Goal: Transaction & Acquisition: Purchase product/service

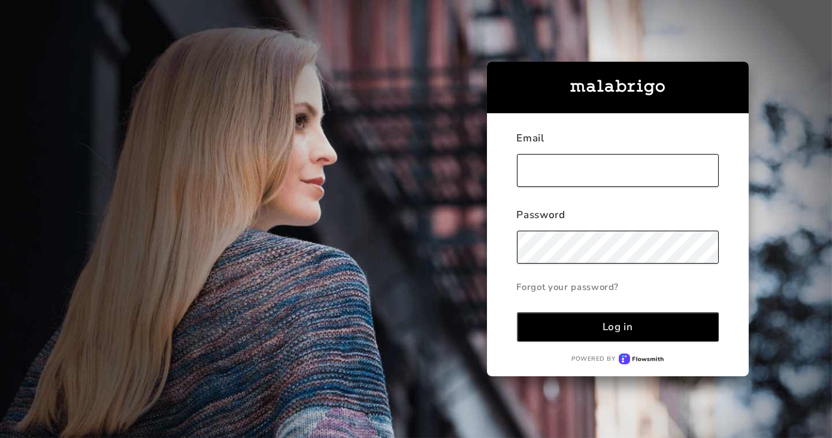
click at [527, 163] on input "text" at bounding box center [618, 170] width 203 height 33
type input "[EMAIL_ADDRESS][DOMAIN_NAME]"
click at [517, 312] on button "Log in" at bounding box center [618, 326] width 203 height 29
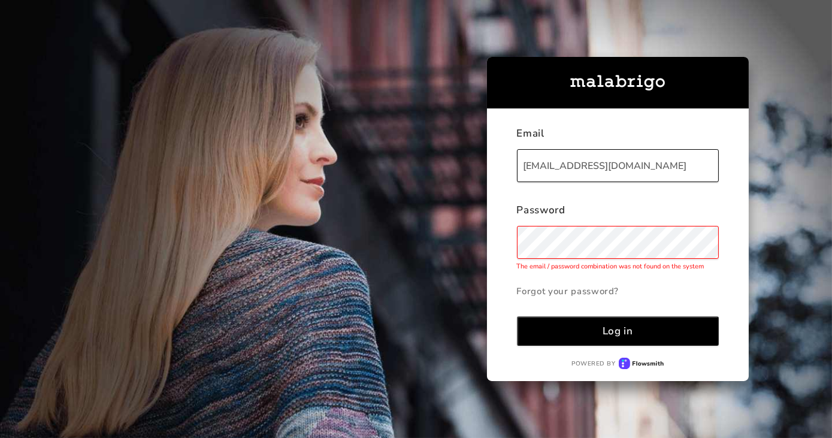
click at [517, 316] on button "Log in" at bounding box center [618, 330] width 203 height 29
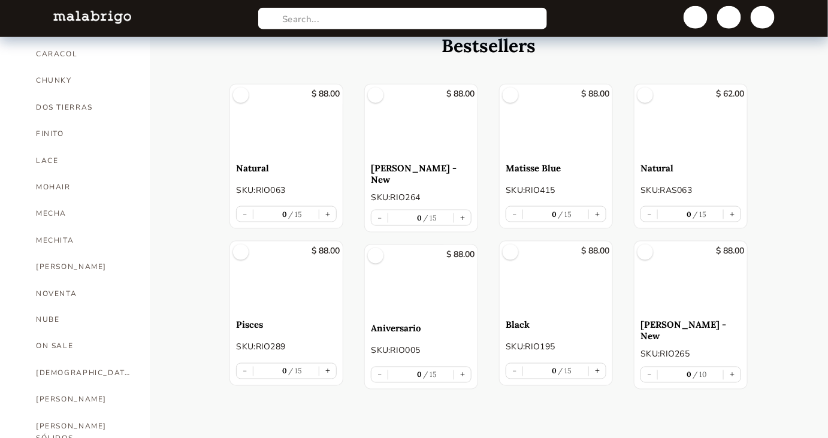
scroll to position [490, 0]
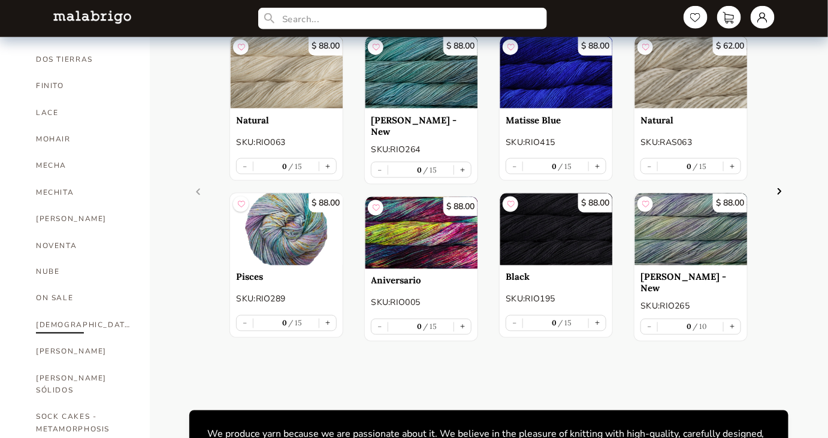
click at [44, 312] on link "[DEMOGRAPHIC_DATA]" at bounding box center [84, 325] width 96 height 26
select select "INDEX"
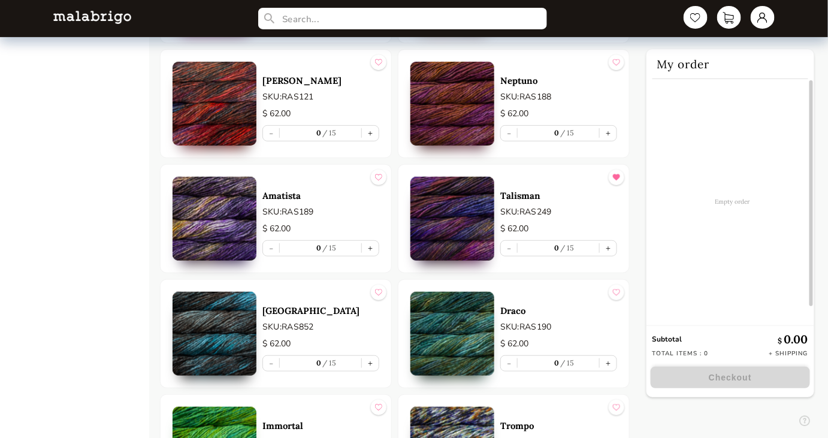
scroll to position [1634, 0]
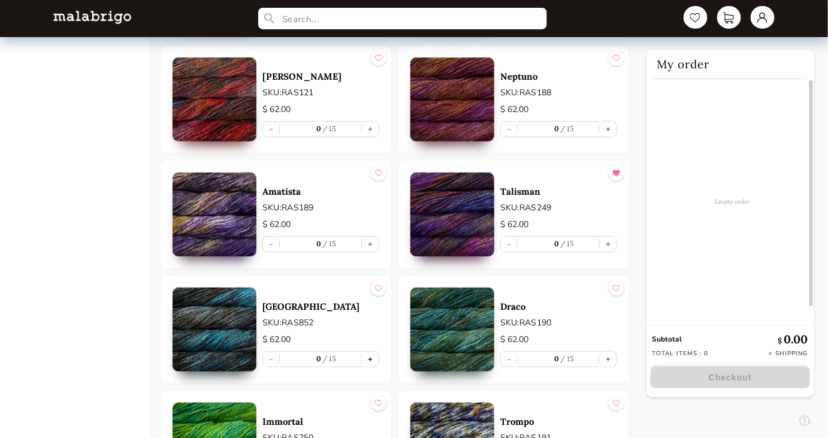
click at [372, 357] on button "+" at bounding box center [370, 359] width 17 height 15
type input "1"
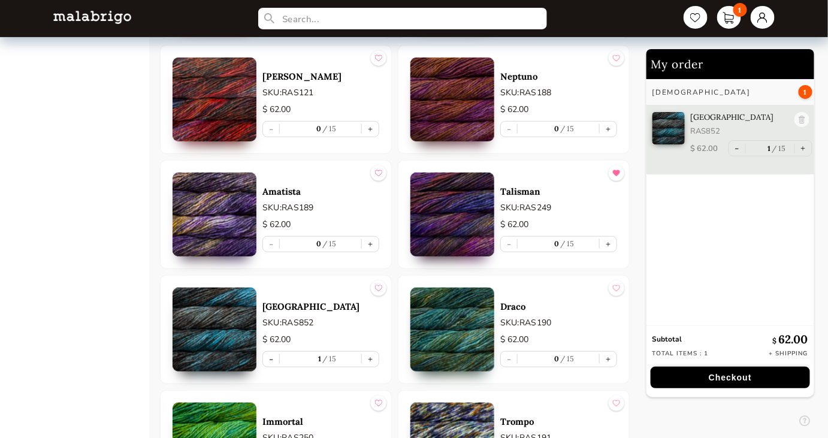
click at [726, 381] on button "Checkout" at bounding box center [730, 378] width 159 height 22
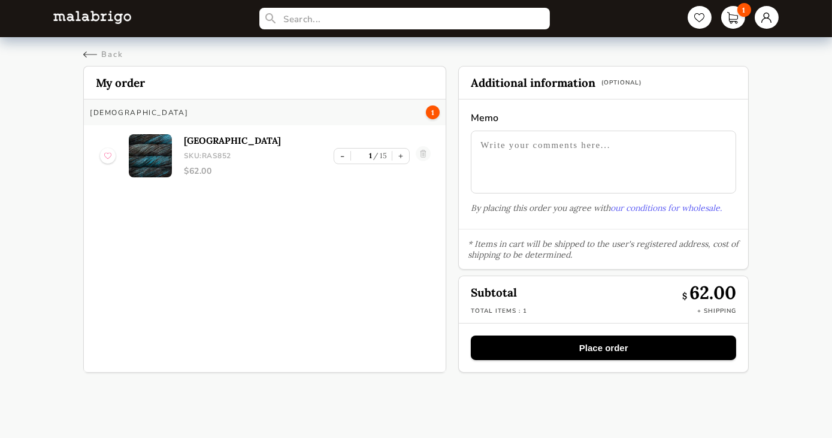
click at [557, 153] on textarea at bounding box center [603, 162] width 265 height 63
type textarea "Can you please add to"
drag, startPoint x: 619, startPoint y: 146, endPoint x: 465, endPoint y: 133, distance: 154.5
click at [470, 135] on section "Memo Can you please add to By placing this order you agree with our conditions …" at bounding box center [603, 163] width 289 height 129
click at [89, 56] on div "Back" at bounding box center [103, 54] width 40 height 11
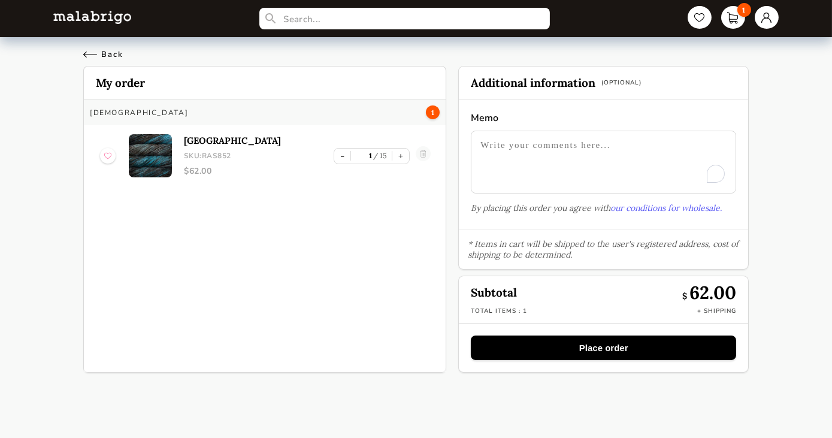
select select "INDEX"
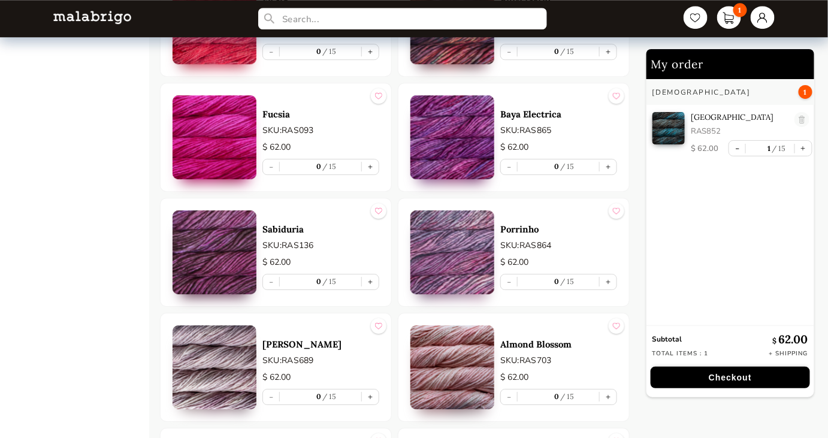
scroll to position [2695, 0]
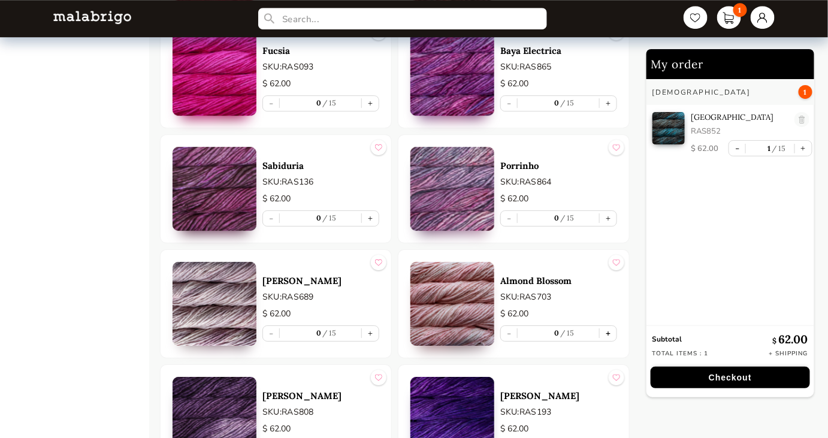
click at [607, 327] on button "+" at bounding box center [608, 333] width 17 height 15
type input "1"
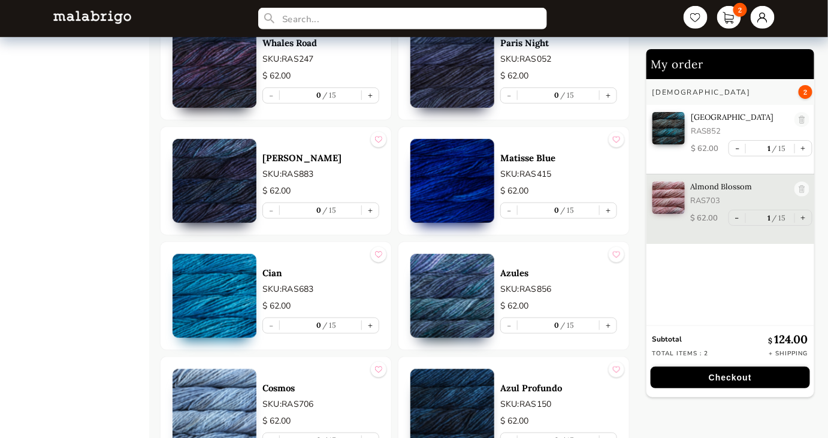
scroll to position [3295, 0]
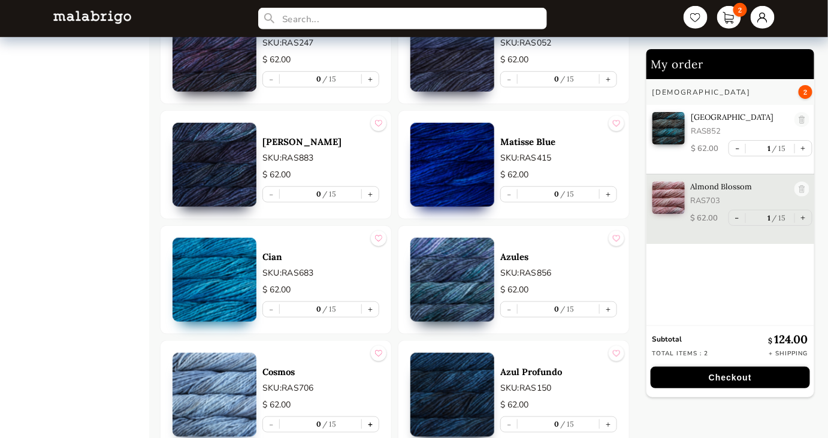
click at [372, 417] on button "+" at bounding box center [370, 424] width 17 height 15
type input "1"
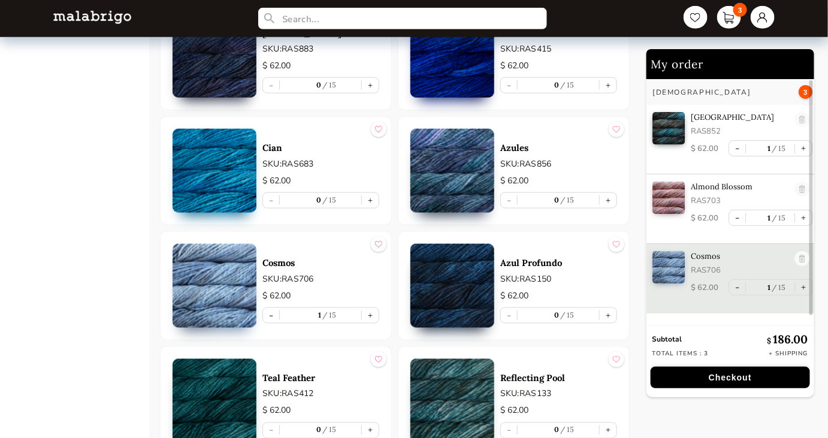
scroll to position [3458, 0]
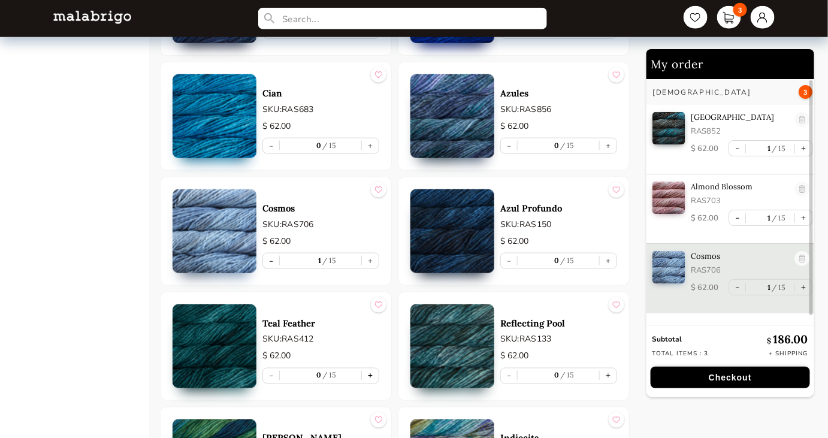
click at [374, 369] on button "+" at bounding box center [370, 376] width 17 height 15
type input "1"
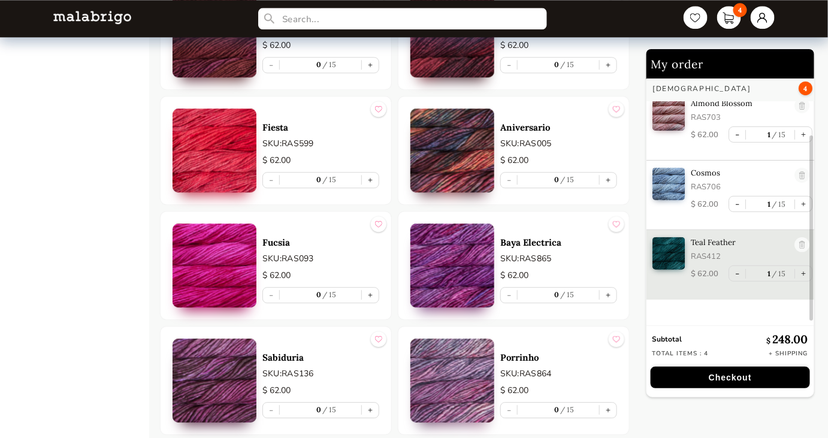
scroll to position [2478, 0]
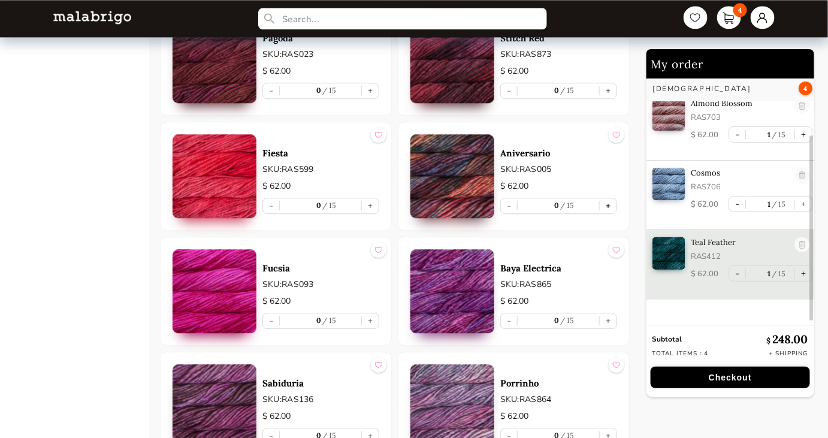
click at [604, 205] on button "+" at bounding box center [608, 205] width 17 height 15
type input "1"
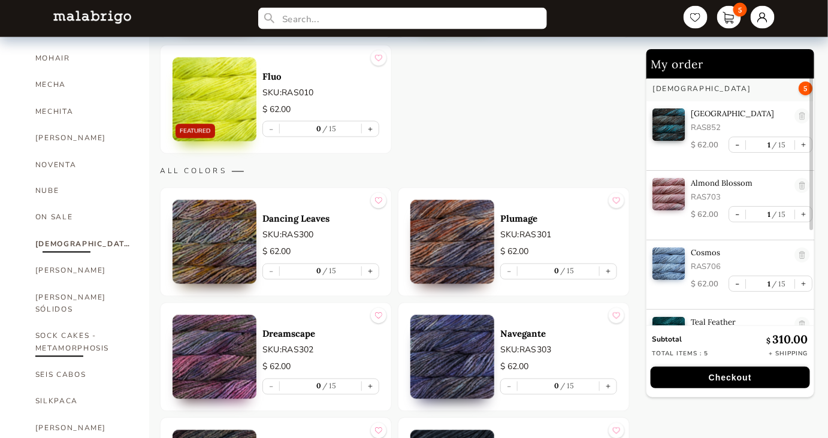
scroll to position [626, 0]
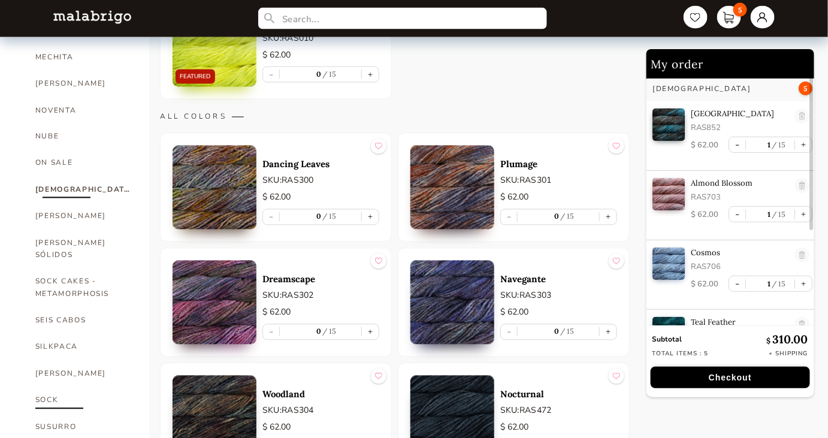
click at [64, 387] on link "SOCK" at bounding box center [83, 400] width 96 height 26
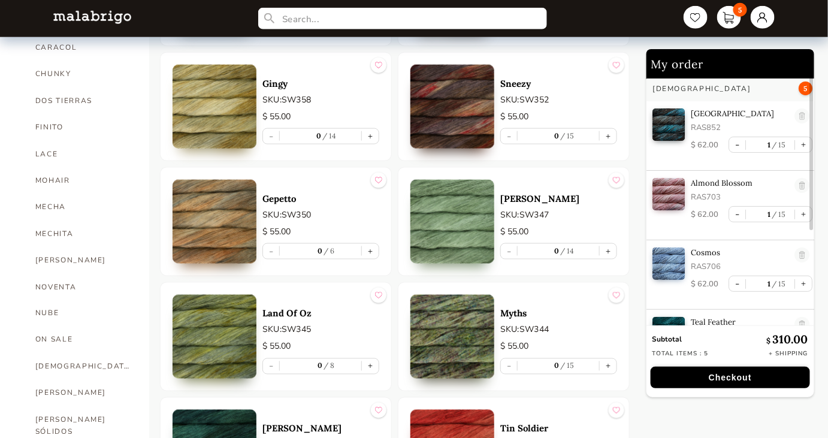
scroll to position [517, 0]
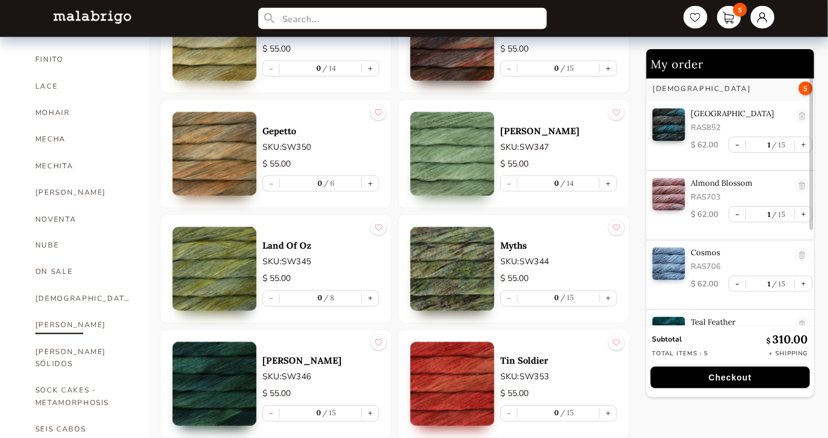
click at [54, 312] on link "[PERSON_NAME]" at bounding box center [83, 325] width 96 height 26
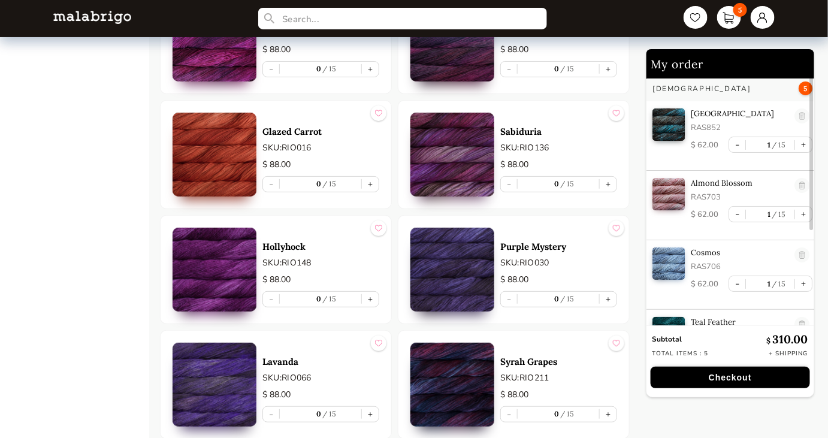
scroll to position [1497, 0]
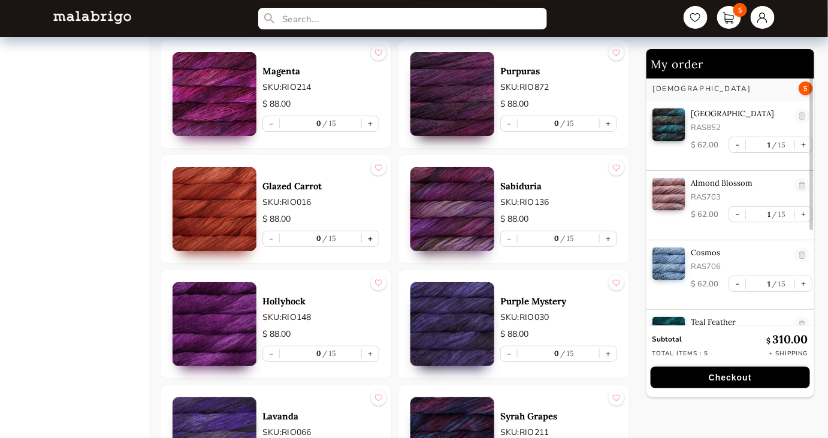
click at [370, 239] on button "+" at bounding box center [370, 238] width 17 height 15
type input "1"
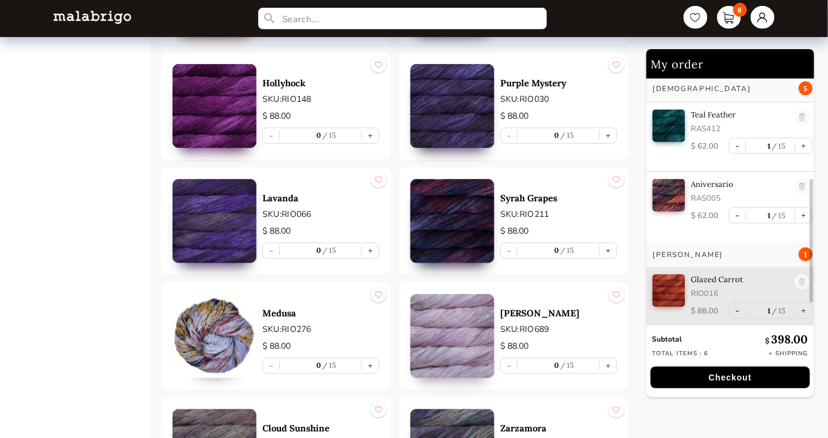
scroll to position [1879, 0]
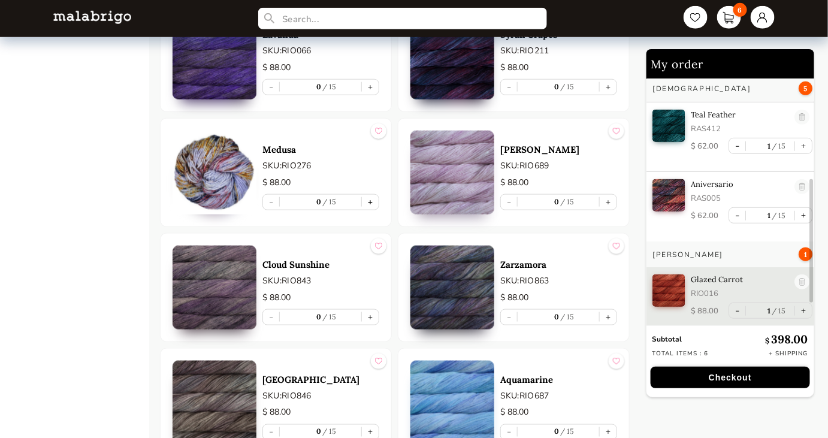
click at [375, 199] on button "+" at bounding box center [370, 202] width 17 height 15
type input "1"
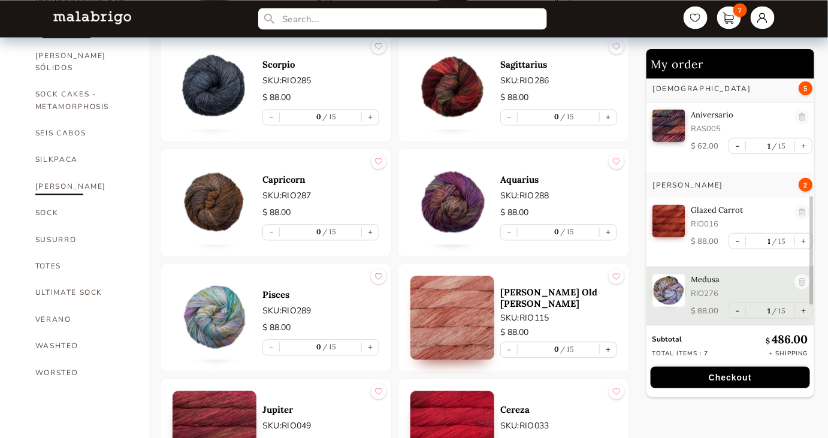
scroll to position [789, 0]
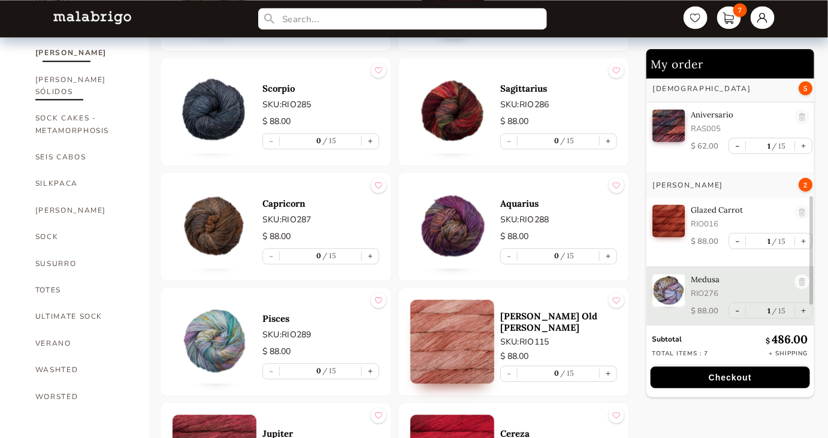
click at [70, 67] on link "[PERSON_NAME] SÓLIDOS" at bounding box center [83, 86] width 96 height 39
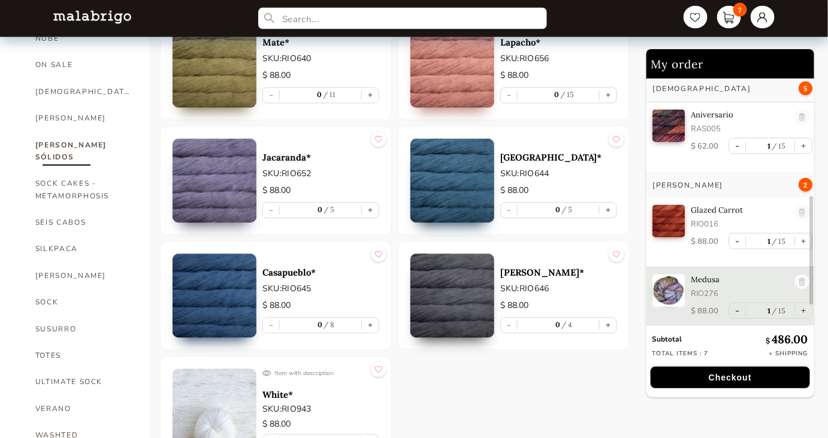
scroll to position [610, 0]
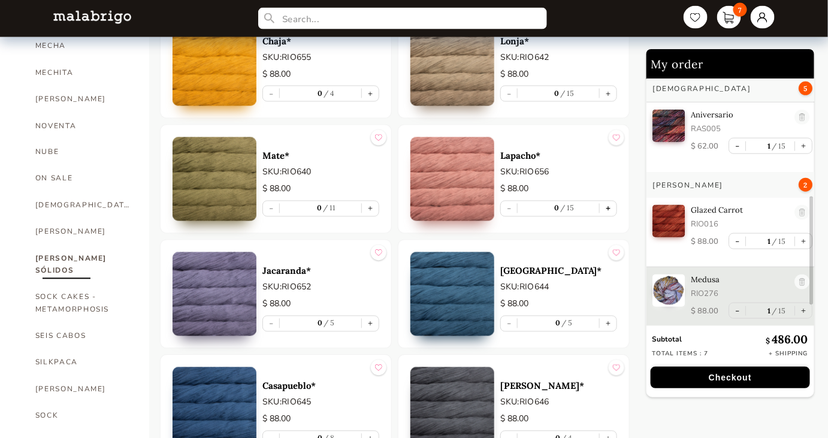
click at [611, 203] on button "+" at bounding box center [608, 208] width 17 height 15
type input "1"
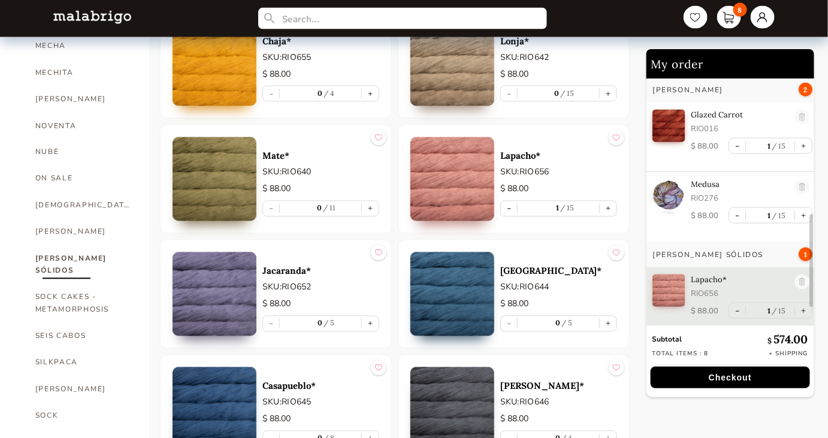
scroll to position [665, 0]
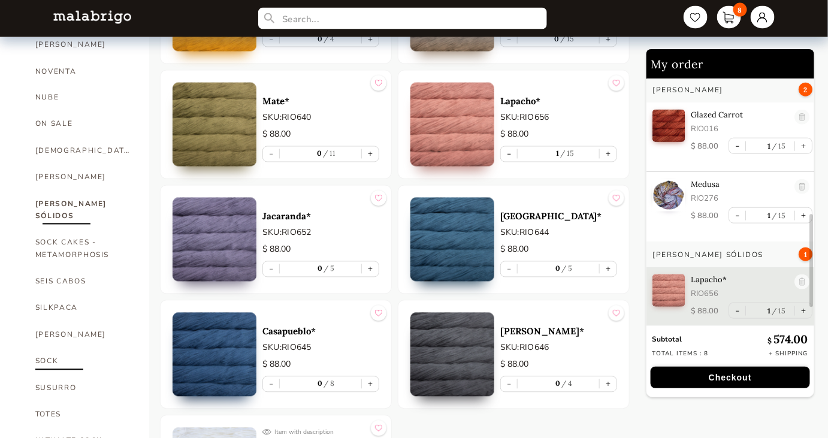
click at [72, 348] on link "SOCK" at bounding box center [83, 361] width 96 height 26
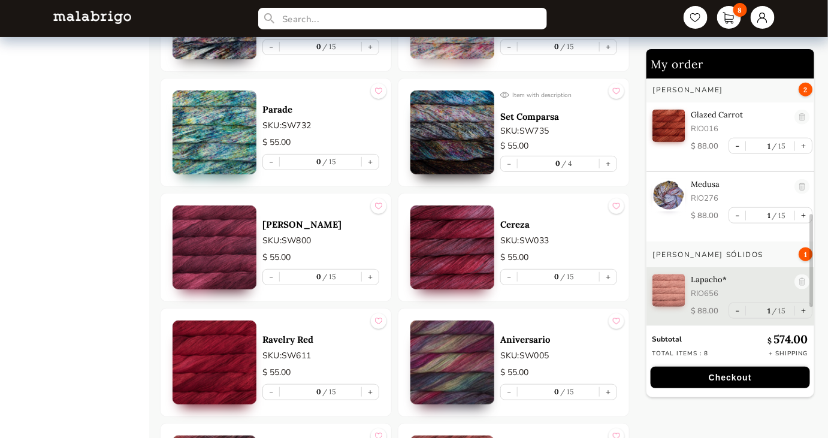
scroll to position [1699, 0]
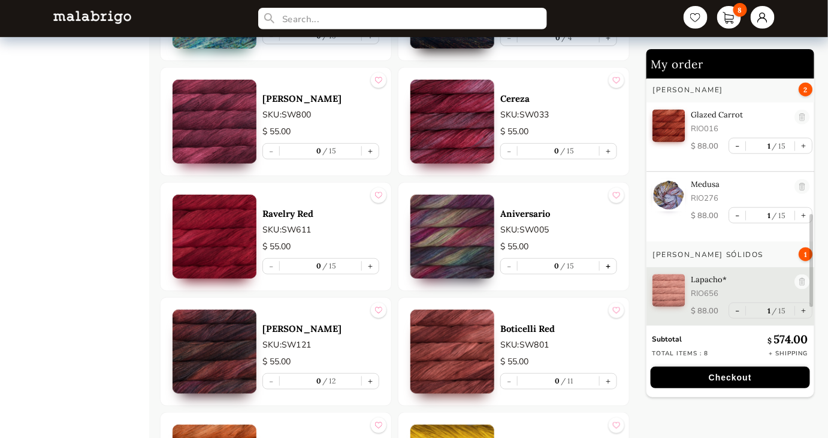
click at [605, 259] on button "+" at bounding box center [608, 266] width 17 height 15
type input "1"
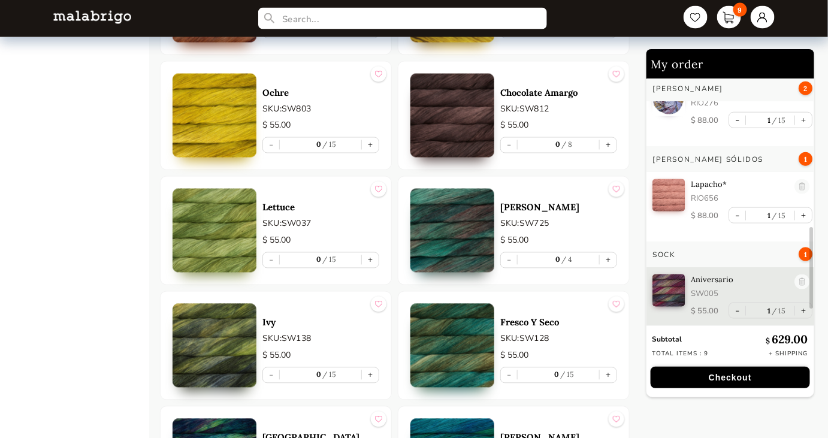
scroll to position [2299, 0]
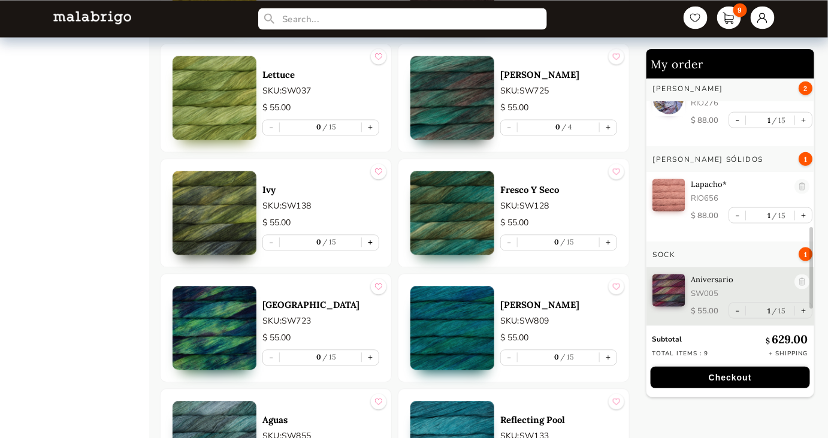
click at [370, 235] on button "+" at bounding box center [370, 242] width 17 height 15
type input "1"
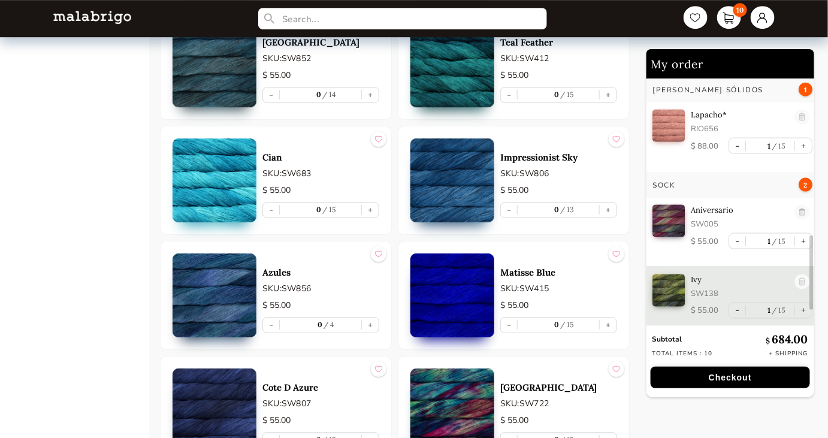
scroll to position [2843, 0]
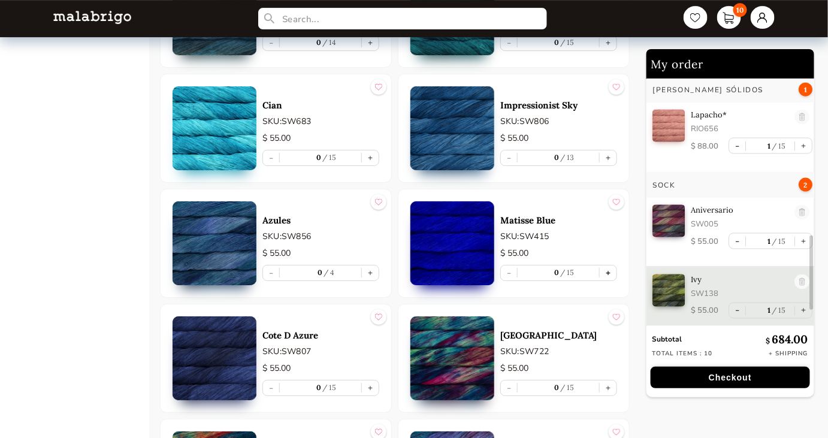
click at [612, 265] on button "+" at bounding box center [608, 272] width 17 height 15
type input "1"
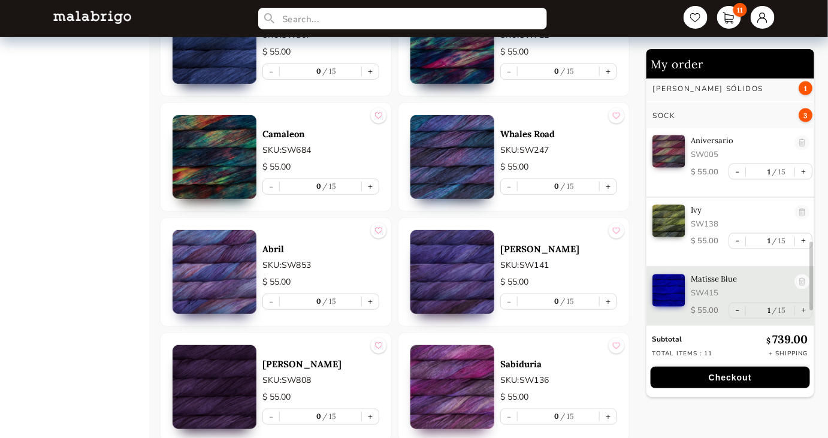
scroll to position [3225, 0]
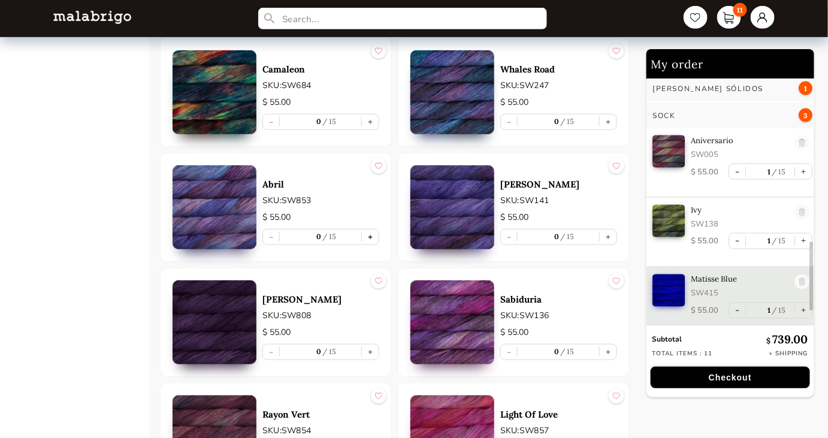
click at [368, 230] on button "+" at bounding box center [370, 237] width 17 height 15
type input "1"
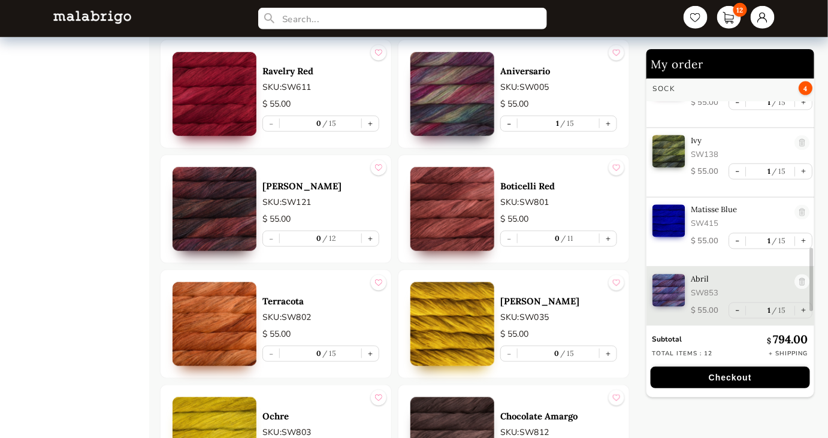
scroll to position [1842, 0]
drag, startPoint x: 372, startPoint y: 237, endPoint x: 385, endPoint y: 225, distance: 17.4
click at [372, 237] on button "+" at bounding box center [370, 239] width 17 height 15
type input "1"
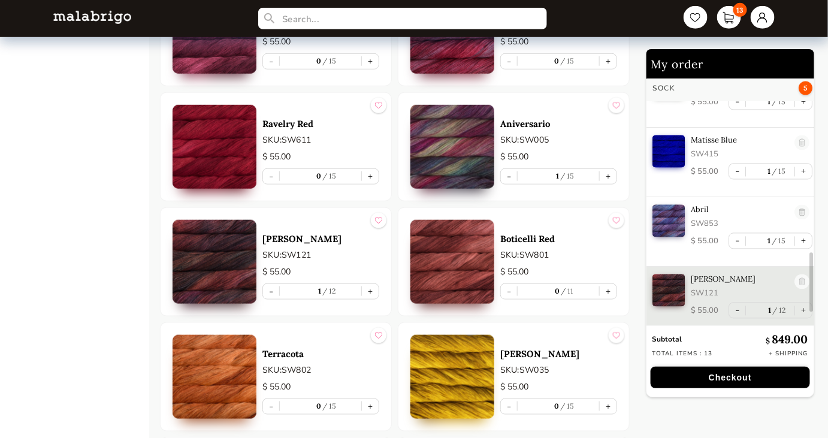
scroll to position [1787, 0]
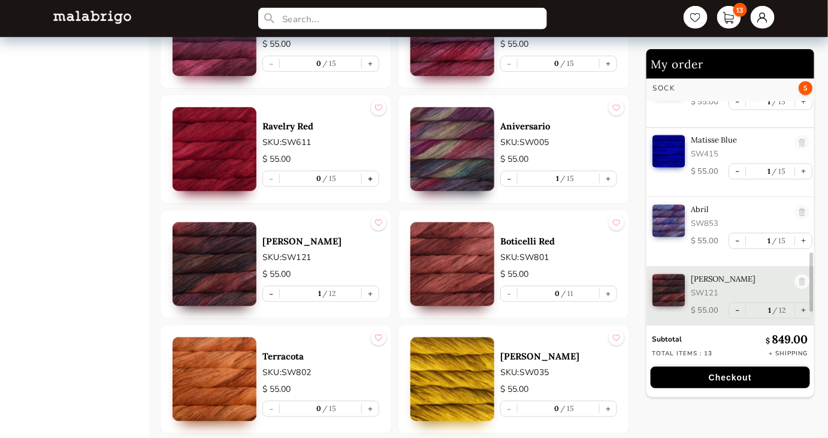
click at [373, 174] on button "+" at bounding box center [370, 178] width 17 height 15
type input "1"
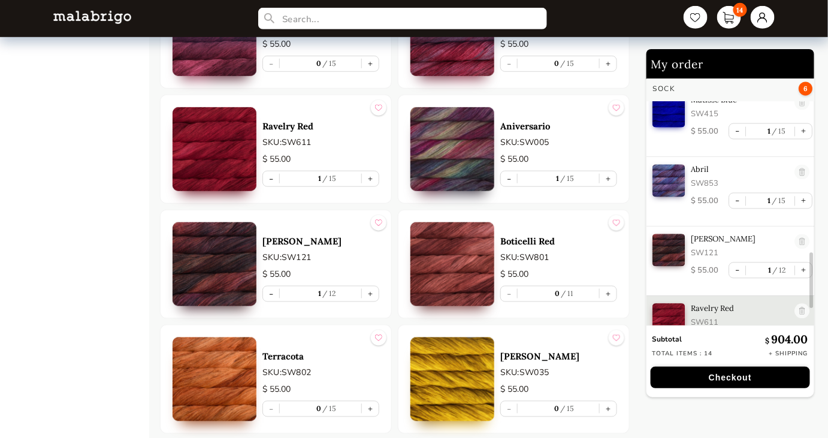
scroll to position [815, 0]
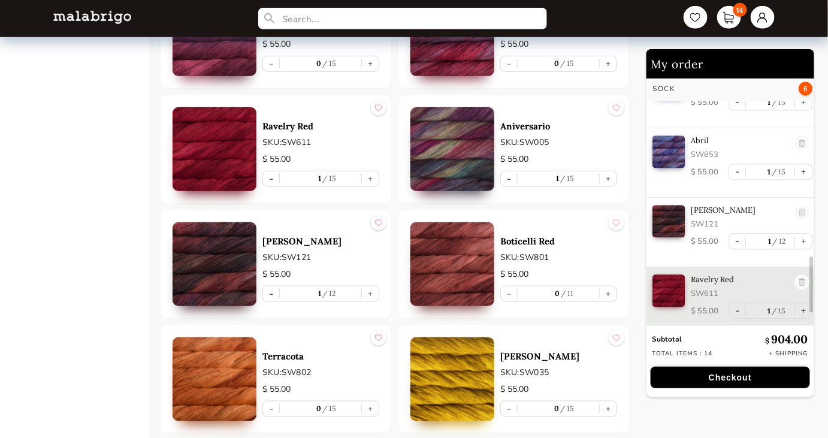
click at [754, 378] on button "Checkout" at bounding box center [730, 378] width 159 height 22
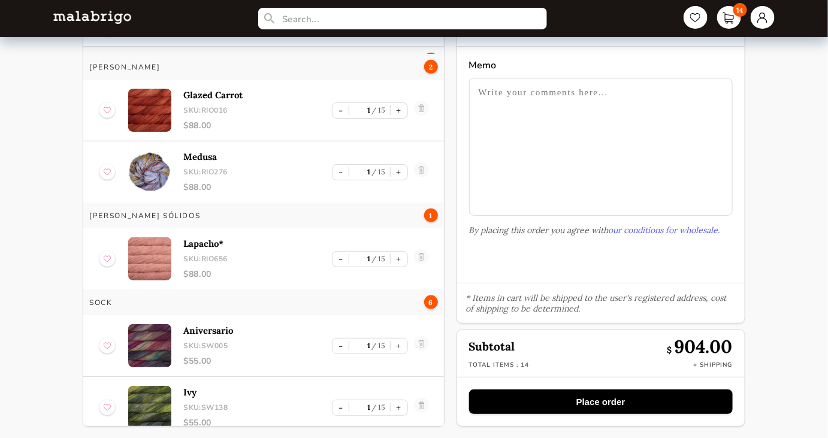
scroll to position [545, 0]
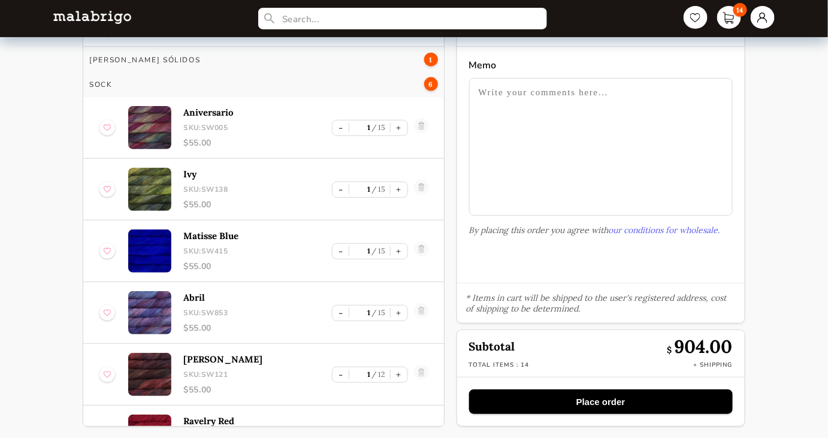
click at [561, 396] on button "Place order" at bounding box center [601, 402] width 264 height 25
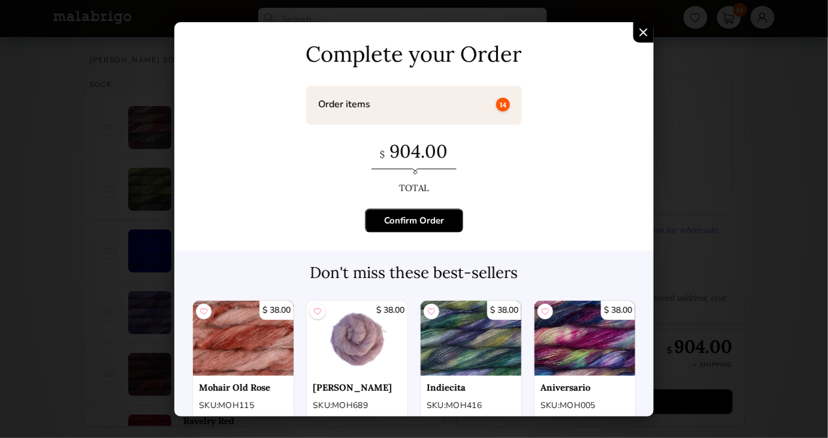
click at [427, 221] on div "Confirm Order" at bounding box center [414, 221] width 60 height 12
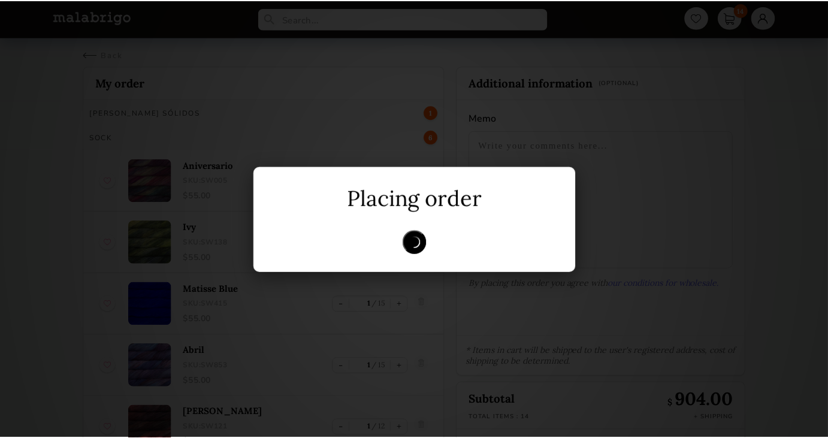
scroll to position [0, 0]
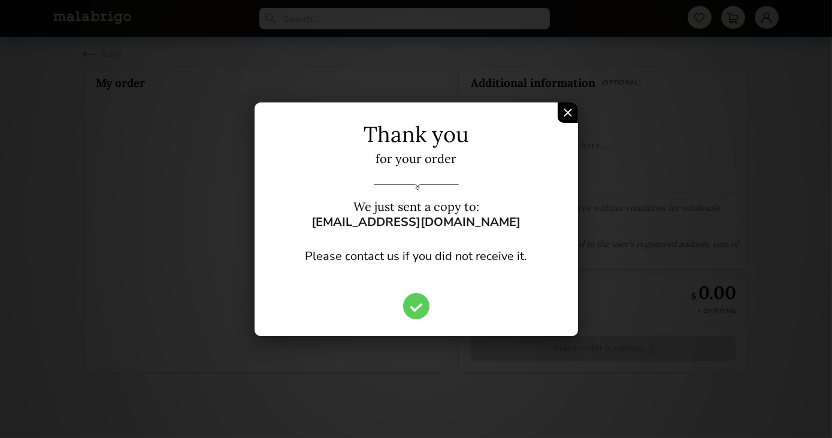
click at [573, 113] on div "Confirm Order" at bounding box center [568, 112] width 20 height 20
